Goal: Information Seeking & Learning: Check status

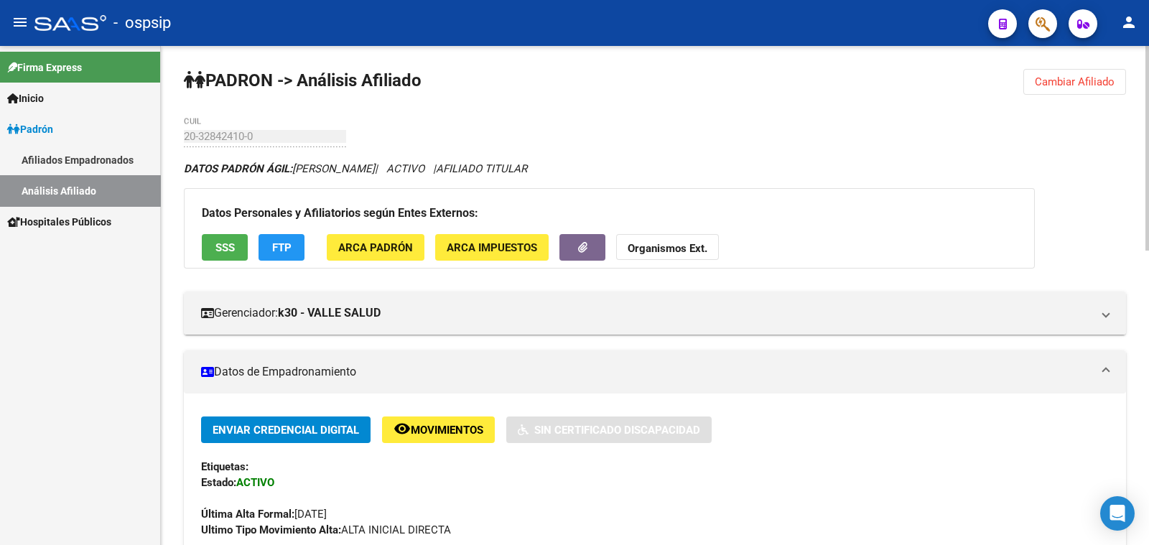
scroll to position [358, 0]
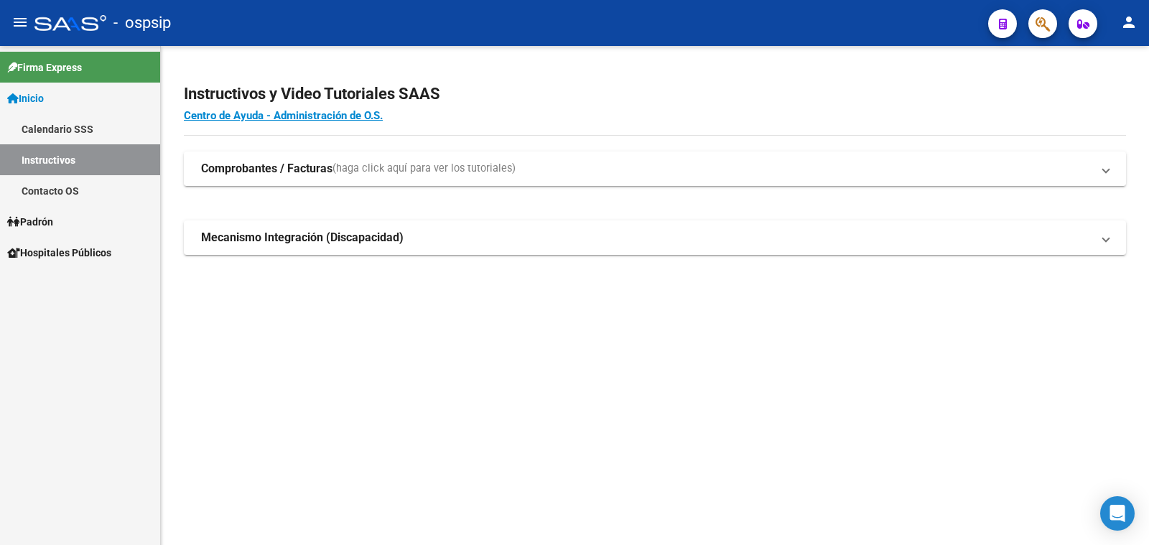
click at [36, 219] on span "Padrón" at bounding box center [30, 222] width 46 height 16
click at [29, 284] on link "Análisis Afiliado" at bounding box center [80, 283] width 160 height 31
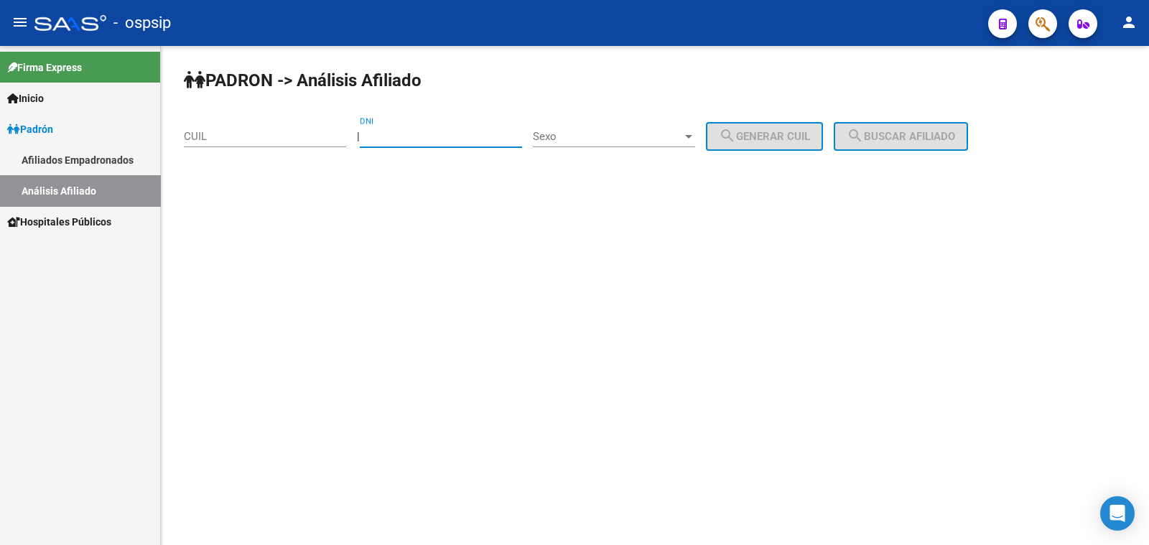
click at [410, 136] on input "DNI" at bounding box center [441, 136] width 162 height 13
type input "32786013"
click at [626, 135] on span "Sexo" at bounding box center [607, 136] width 149 height 13
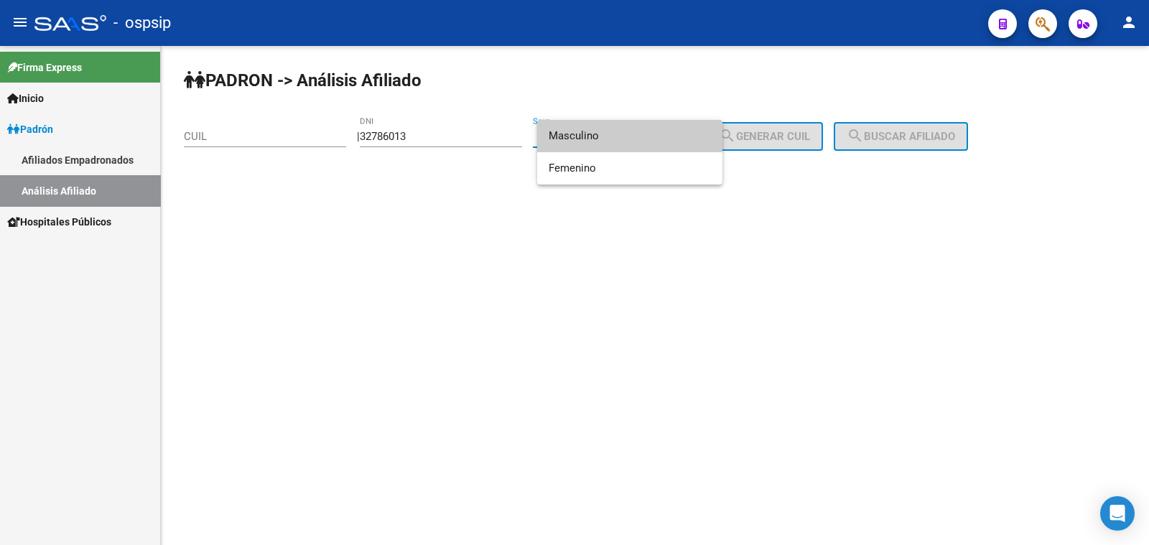
click at [626, 135] on span "Masculino" at bounding box center [630, 136] width 162 height 32
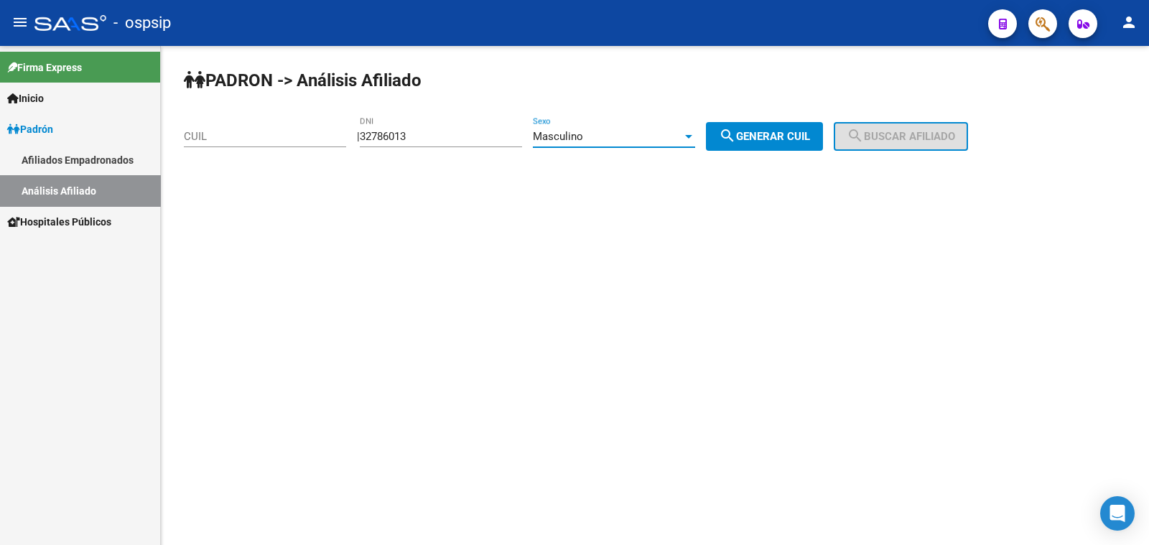
click at [783, 133] on span "search Generar CUIL" at bounding box center [764, 136] width 91 height 13
type input "20-32786013-6"
click at [896, 131] on span "search Buscar afiliado" at bounding box center [901, 136] width 108 height 13
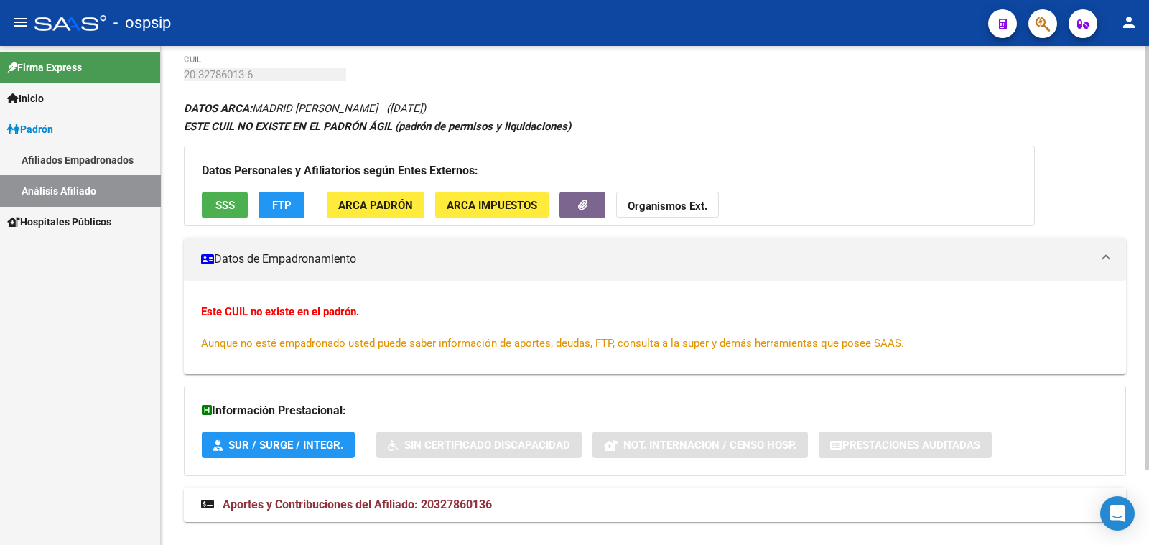
scroll to position [88, 0]
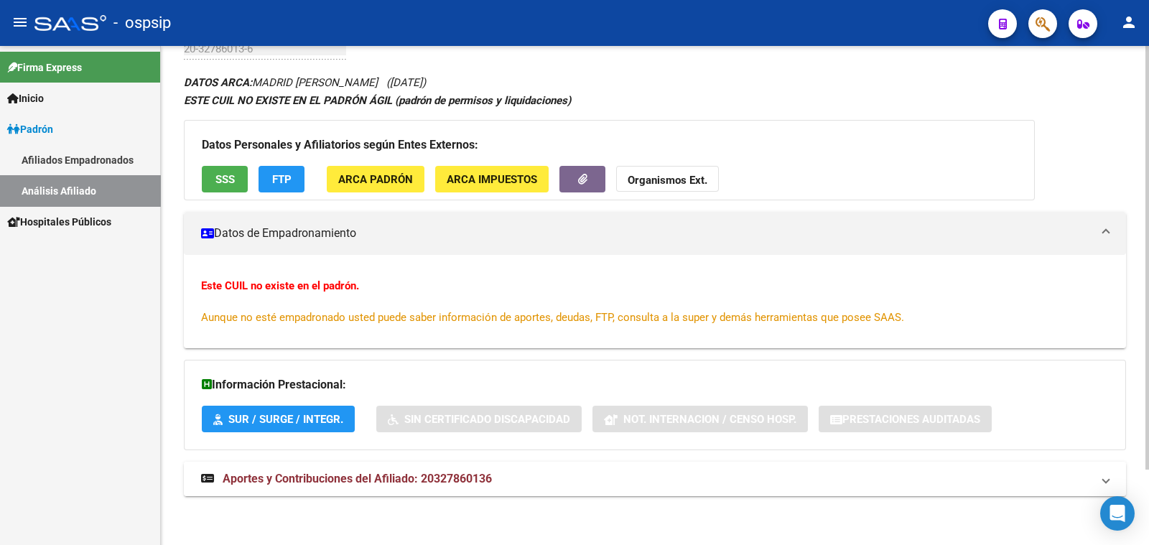
click at [362, 478] on span "Aportes y Contribuciones del Afiliado: 20327860136" at bounding box center [357, 479] width 269 height 14
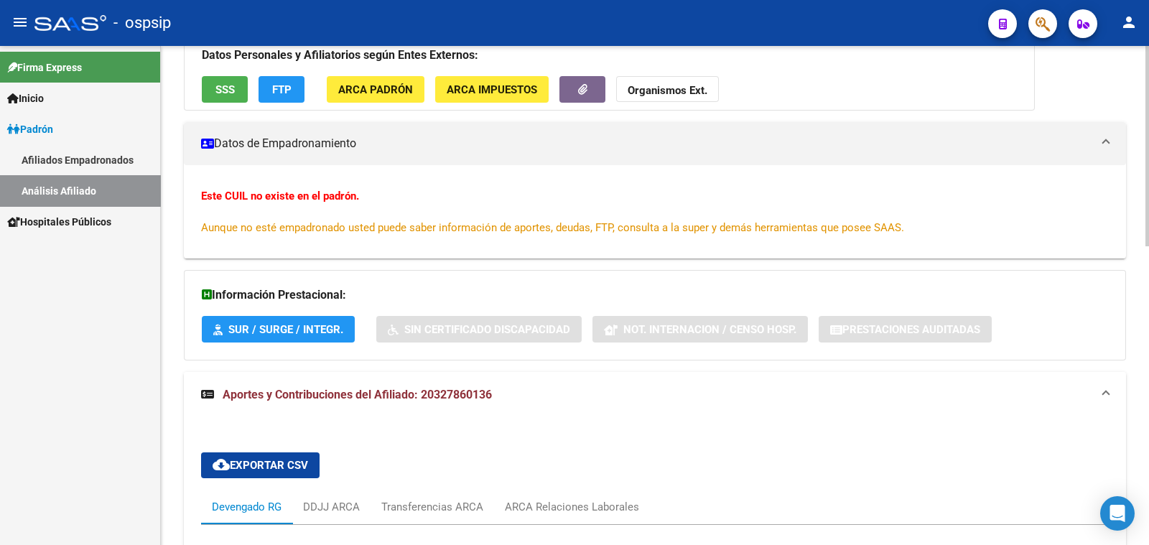
scroll to position [0, 0]
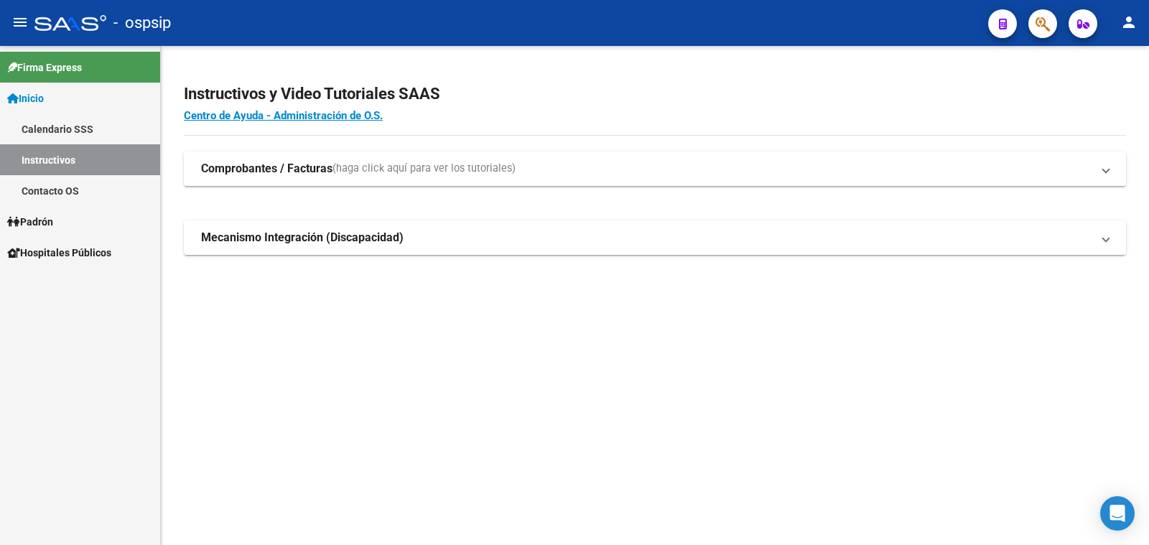
click at [40, 217] on span "Padrón" at bounding box center [30, 222] width 46 height 16
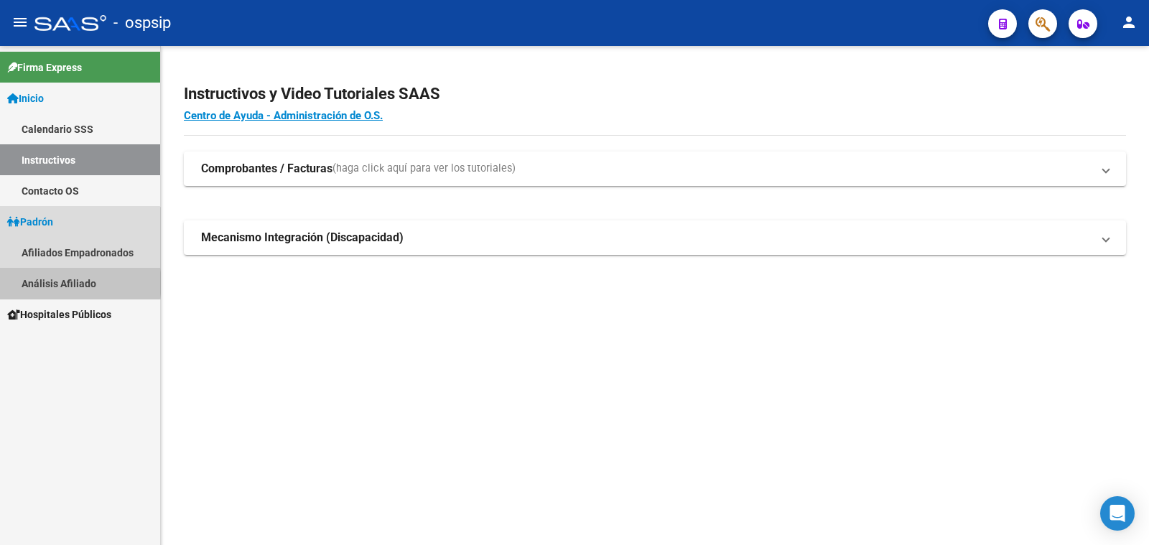
click at [75, 283] on link "Análisis Afiliado" at bounding box center [80, 283] width 160 height 31
